Goal: Navigation & Orientation: Find specific page/section

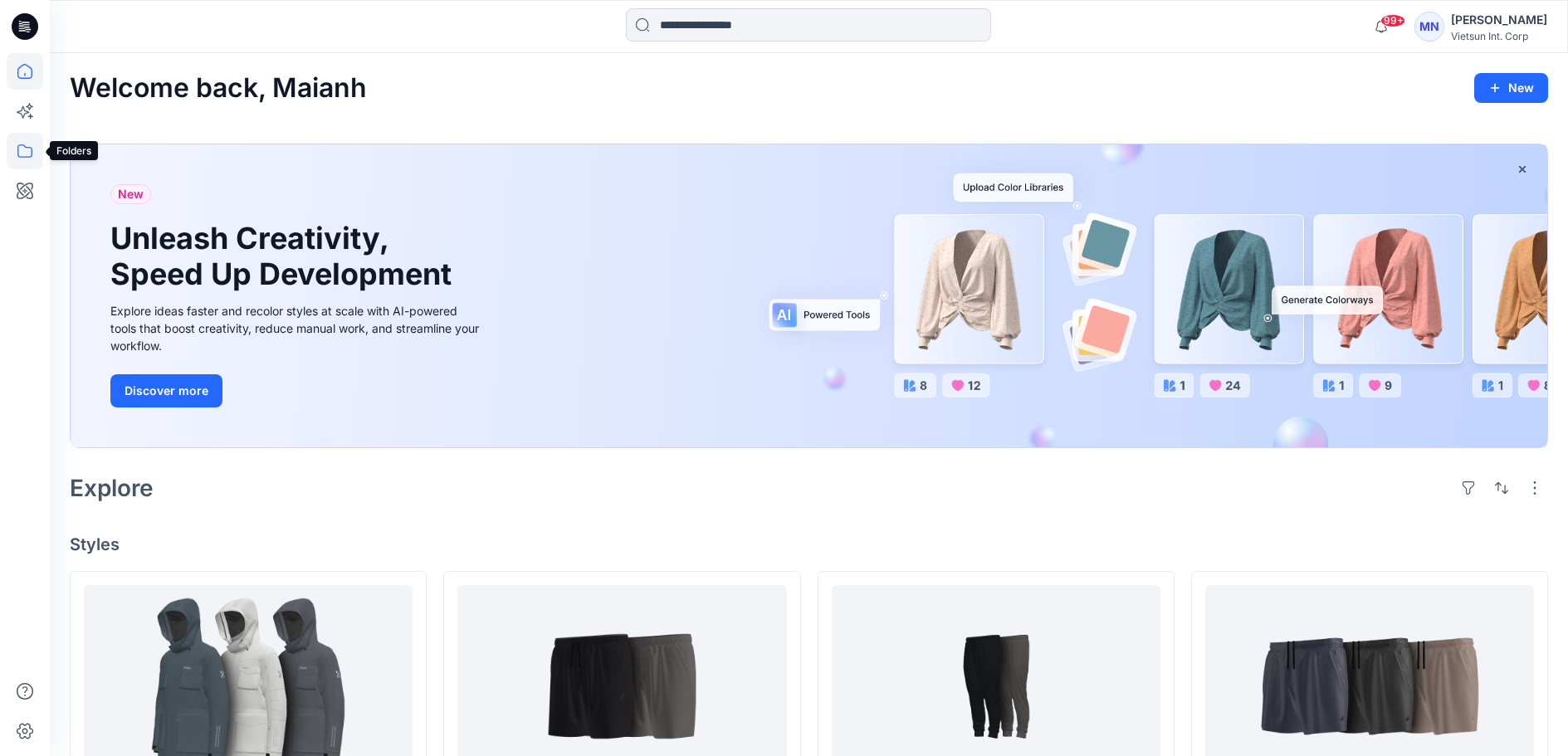
click at [24, 144] on icon at bounding box center [25, 151] width 37 height 37
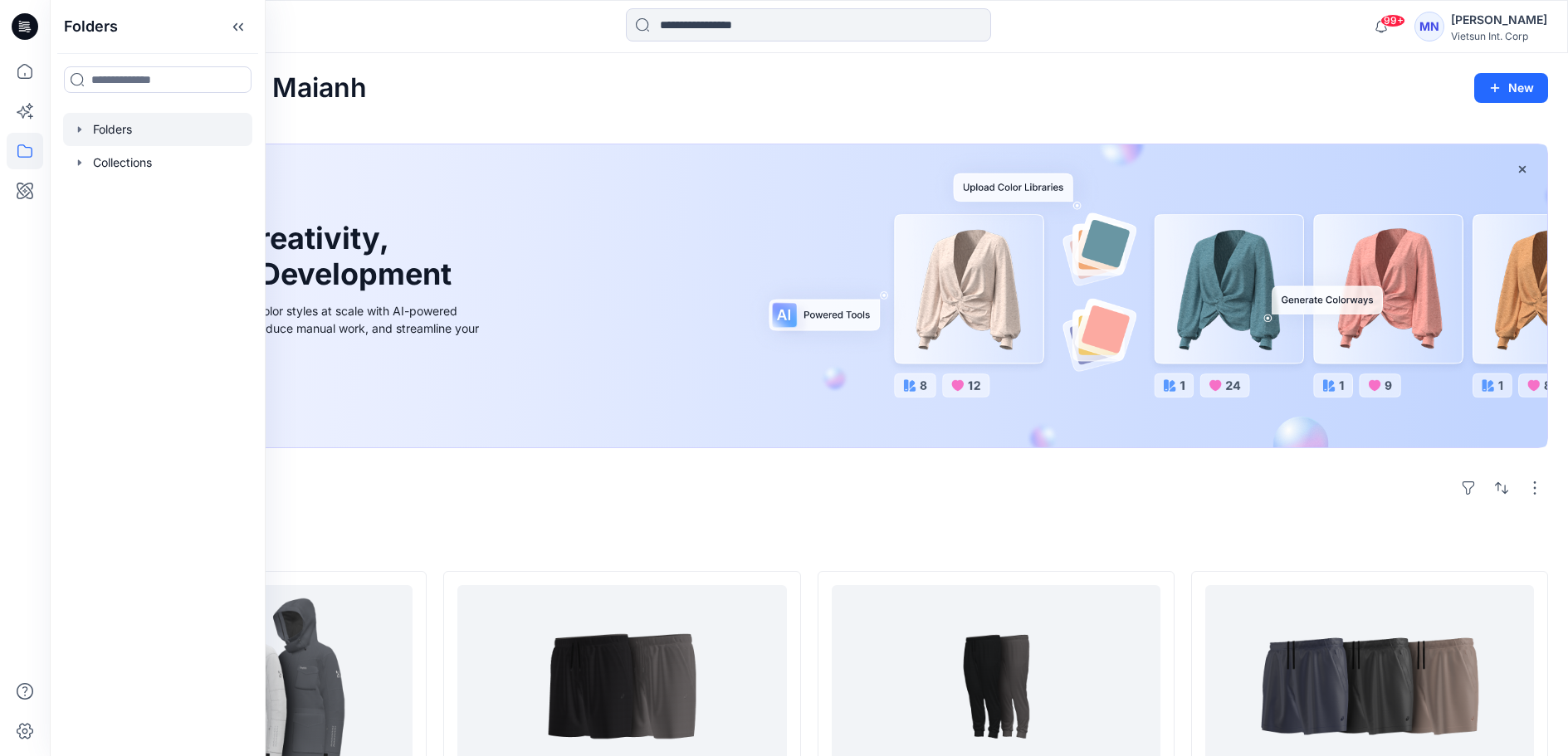
click at [149, 146] on div at bounding box center [157, 129] width 189 height 33
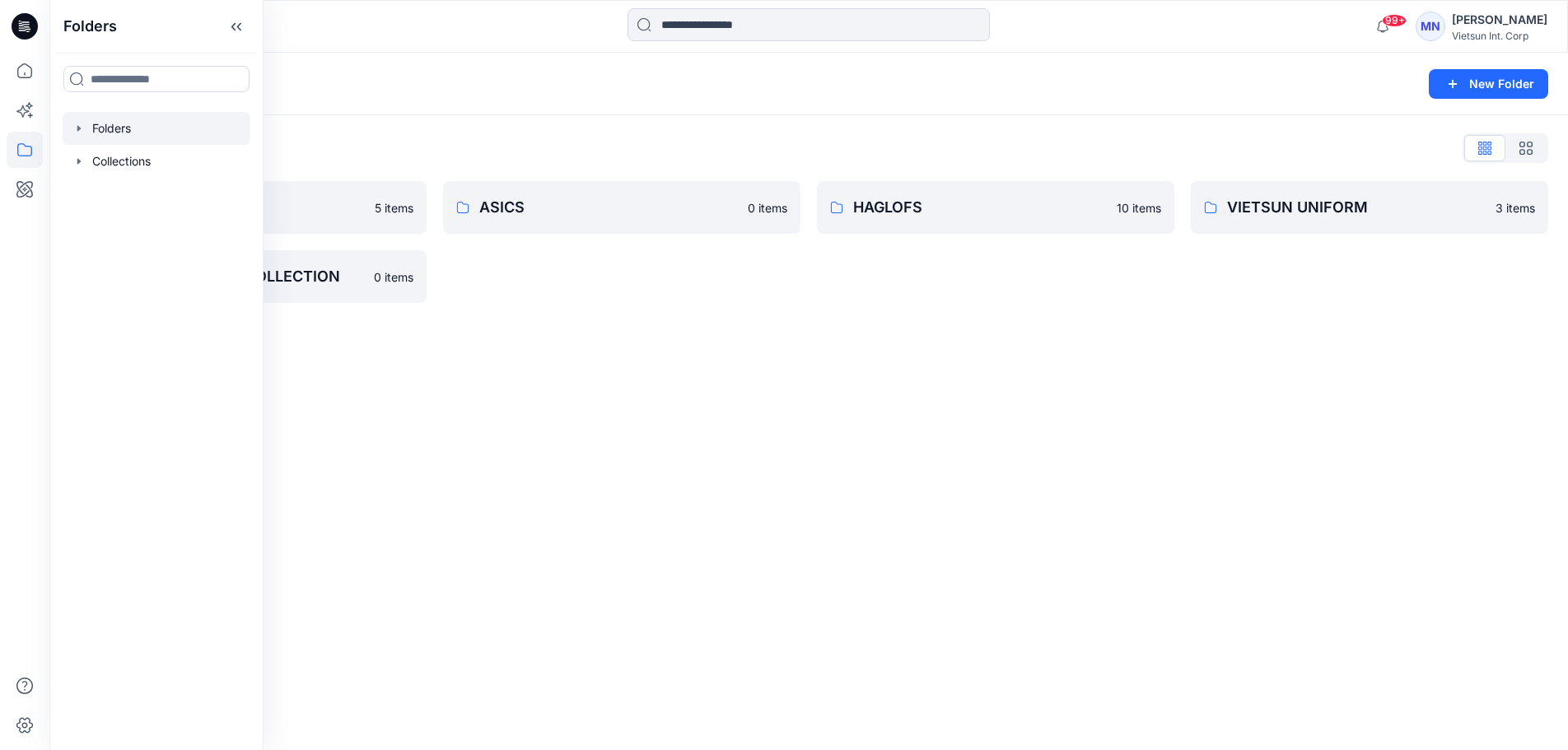
click at [623, 318] on div "Folders List 3D NỘI BỘ 5 items VTSN MENSWEAR COLLECTION 0 items ASICS 0 items H…" at bounding box center [808, 218] width 1519 height 207
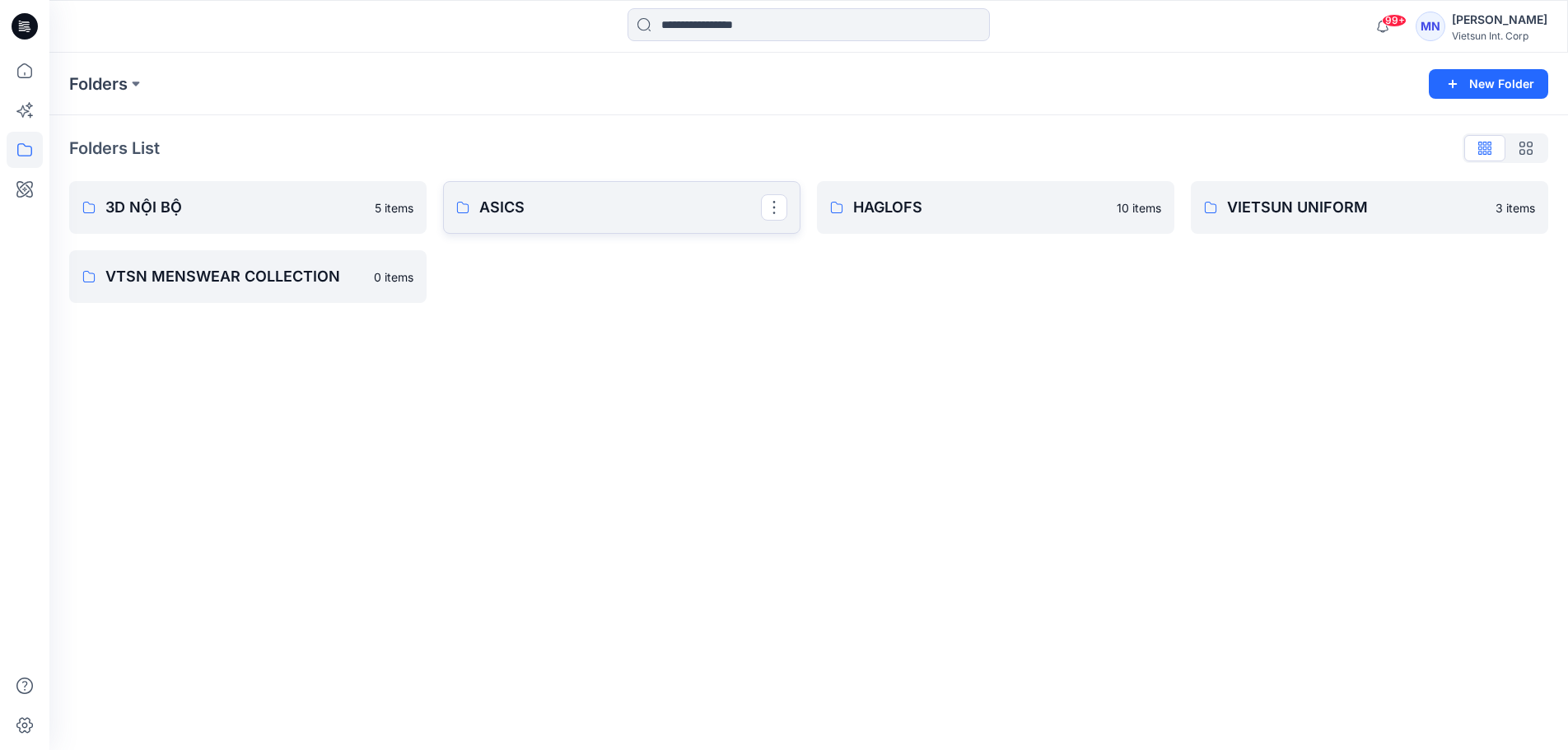
click at [562, 208] on p "ASICS" at bounding box center [620, 207] width 282 height 23
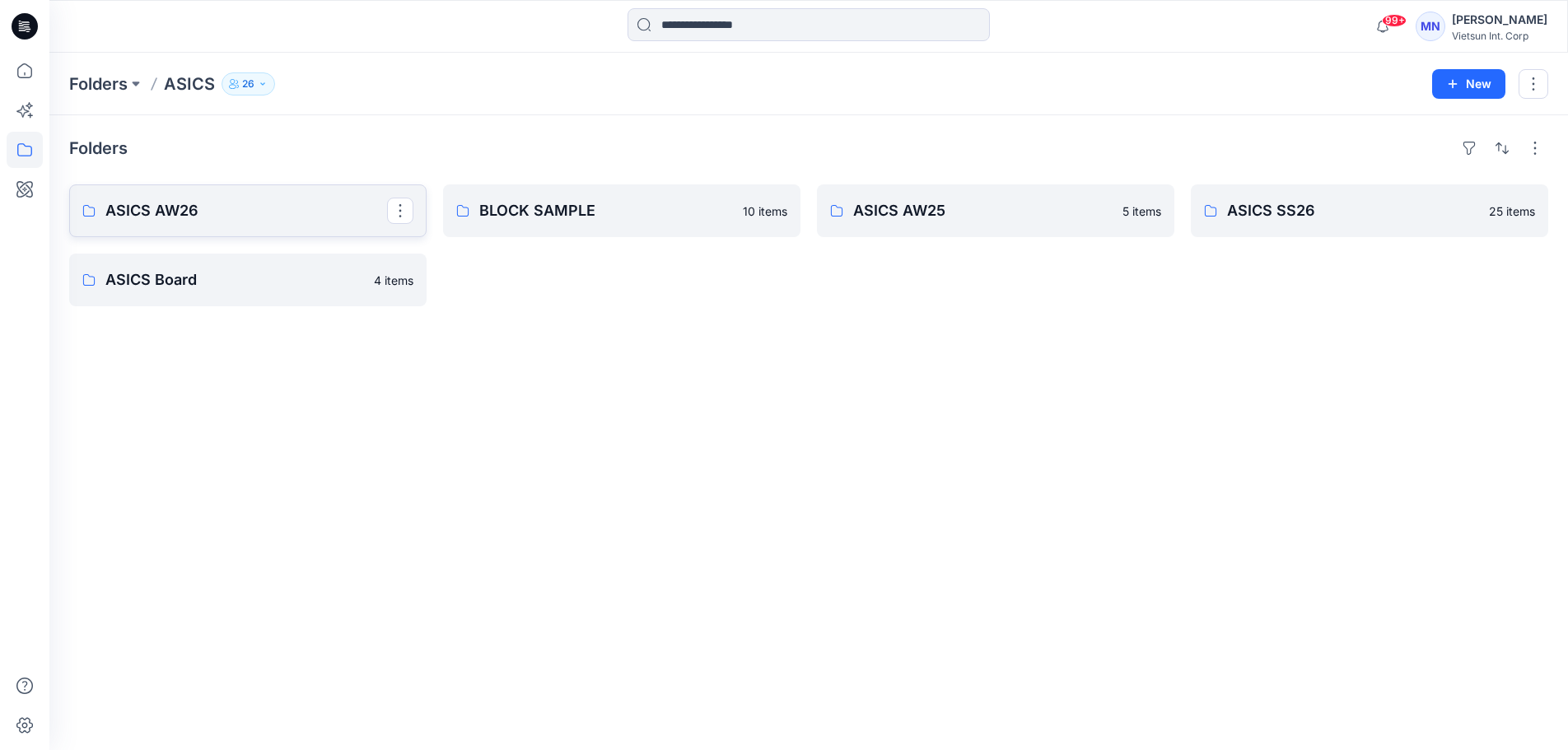
click at [201, 222] on p "ASICS AW26" at bounding box center [246, 211] width 282 height 23
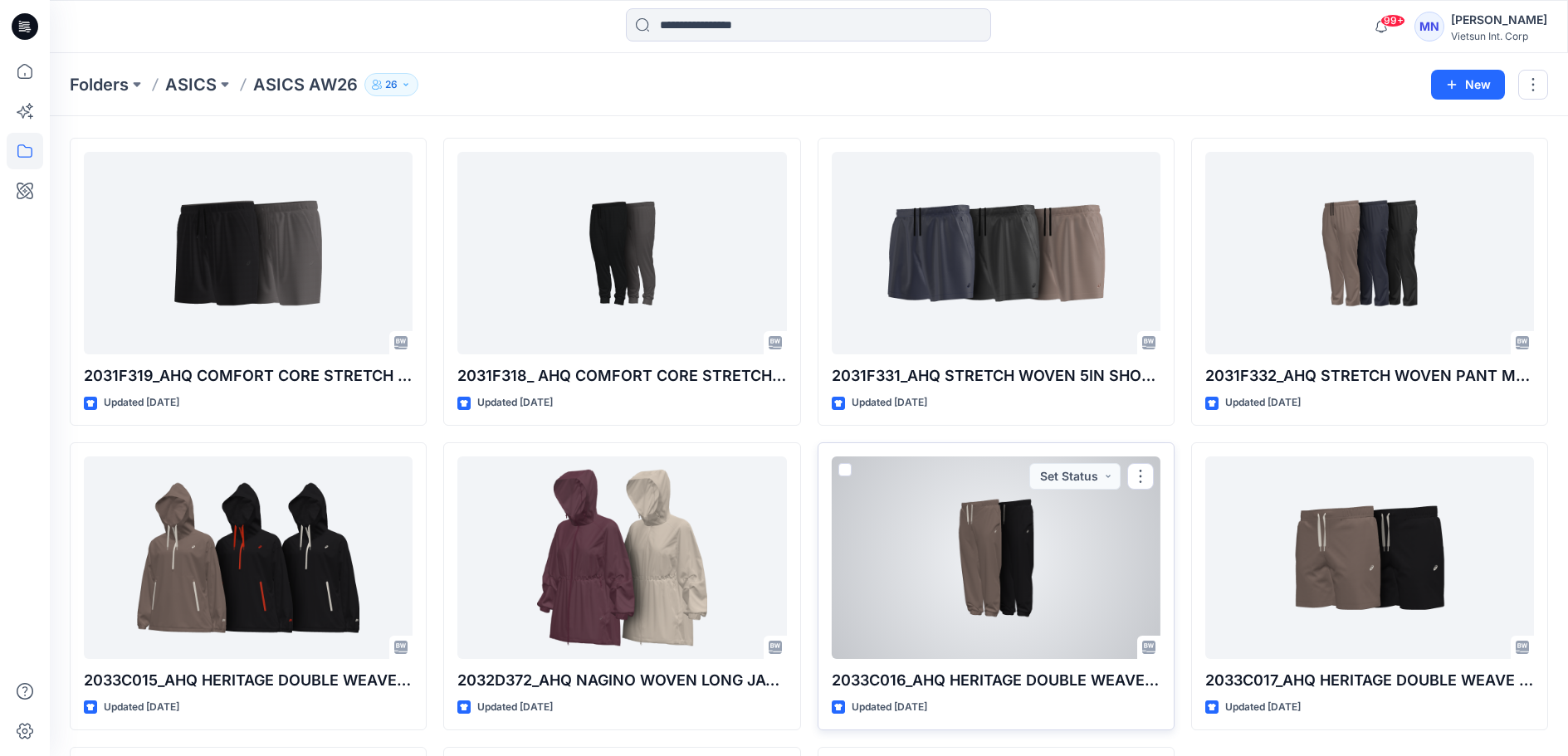
scroll to position [83, 0]
